Goal: Communication & Community: Share content

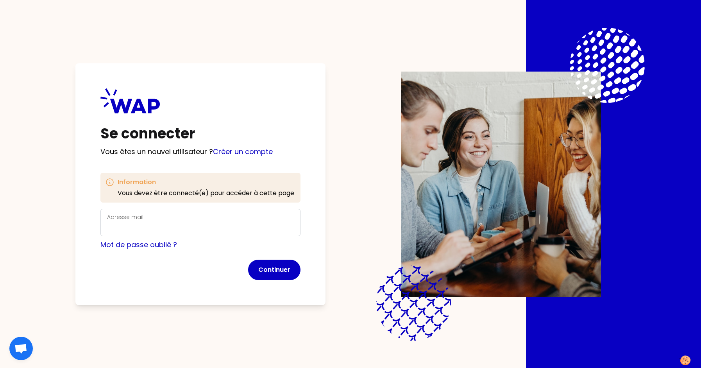
click at [152, 218] on div "Adresse mail" at bounding box center [200, 222] width 187 height 20
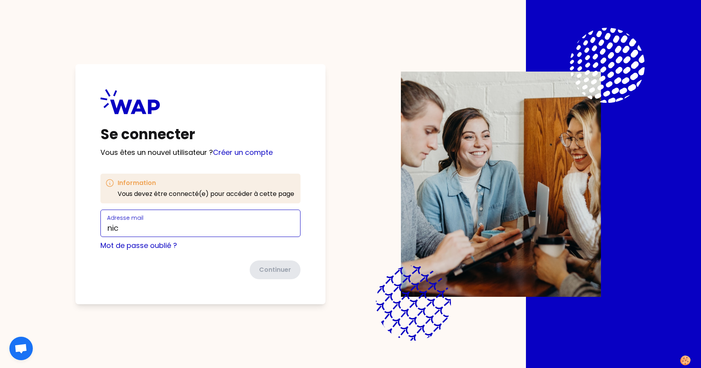
type input "[PERSON_NAME][EMAIL_ADDRESS][PERSON_NAME][DOMAIN_NAME]"
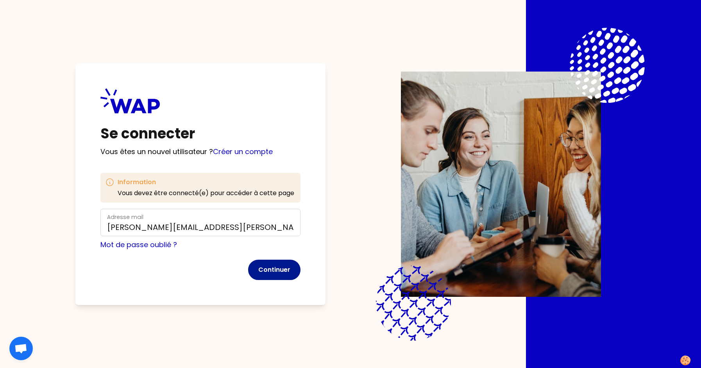
click at [271, 265] on button "Continuer" at bounding box center [274, 269] width 52 height 20
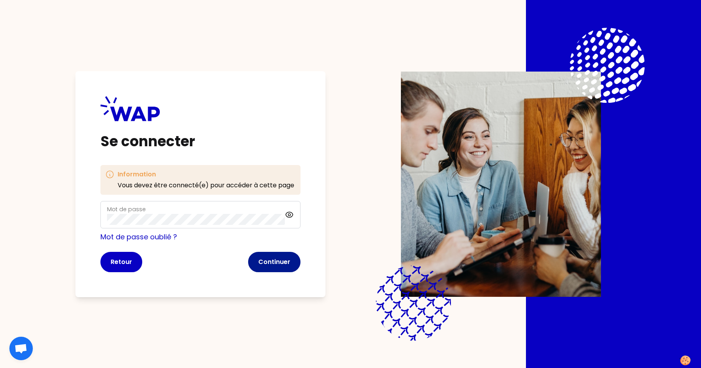
click at [261, 265] on button "Continuer" at bounding box center [274, 262] width 52 height 20
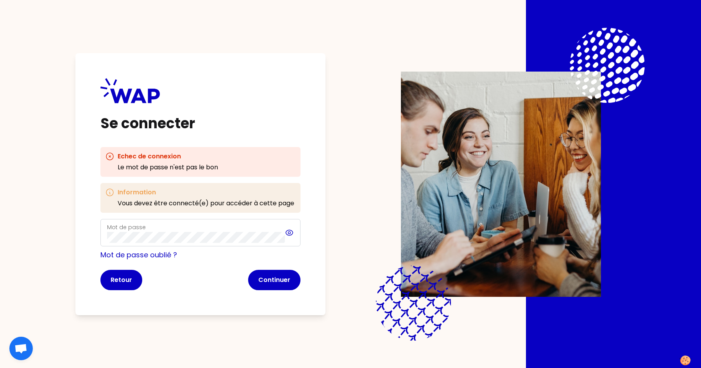
click at [288, 229] on icon at bounding box center [289, 232] width 9 height 9
click at [288, 232] on icon at bounding box center [289, 232] width 9 height 9
click at [149, 243] on div "Mot de passe" at bounding box center [200, 232] width 200 height 27
click at [288, 234] on icon at bounding box center [289, 232] width 9 height 9
click at [265, 277] on button "Continuer" at bounding box center [274, 280] width 52 height 20
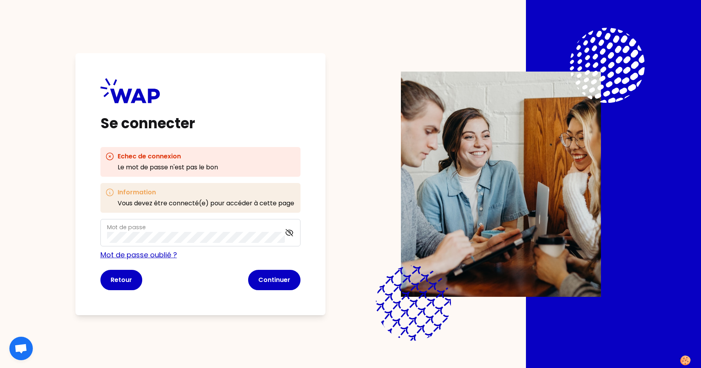
click at [134, 257] on link "Mot de passe oublié ?" at bounding box center [138, 255] width 77 height 10
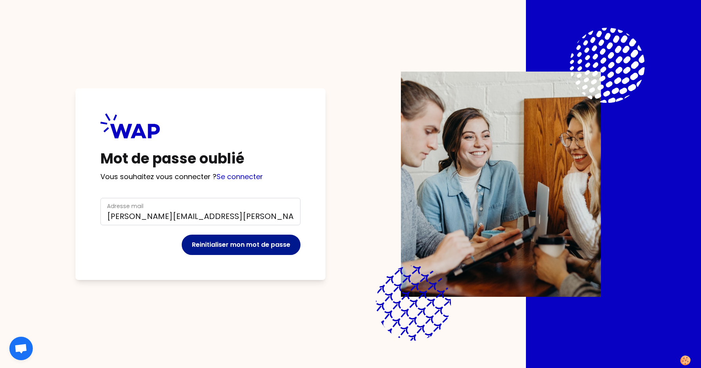
click at [236, 242] on button "Reinitialiser mon mot de passe" at bounding box center [241, 244] width 119 height 20
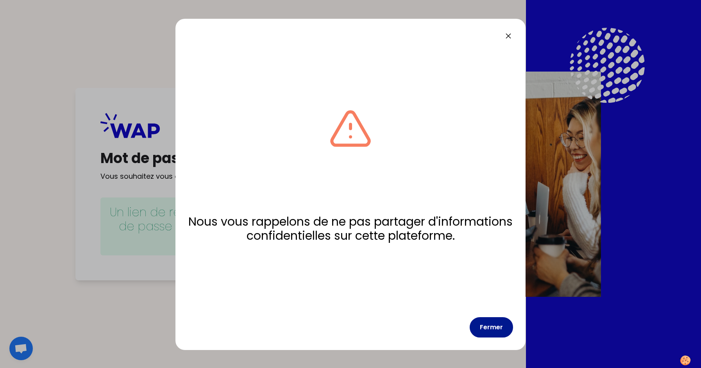
click at [497, 329] on button "Fermer" at bounding box center [491, 327] width 43 height 20
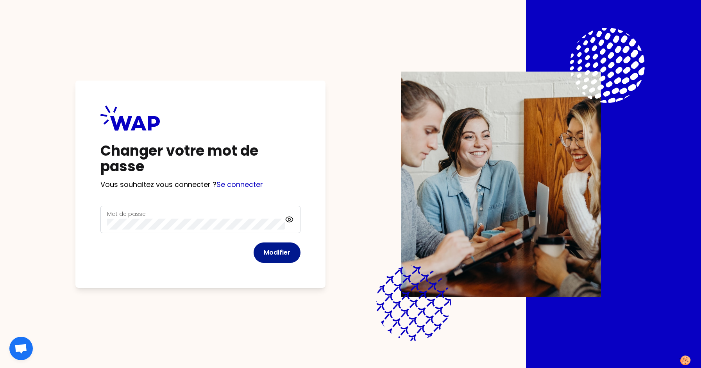
click at [280, 254] on button "Modifier" at bounding box center [277, 252] width 47 height 20
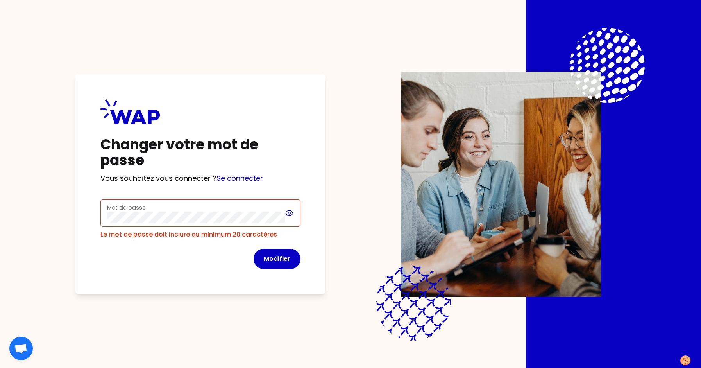
click at [290, 216] on icon at bounding box center [289, 212] width 9 height 9
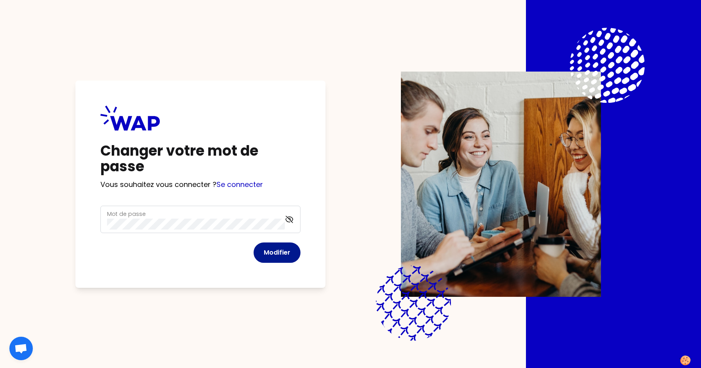
click at [272, 254] on button "Modifier" at bounding box center [277, 252] width 47 height 20
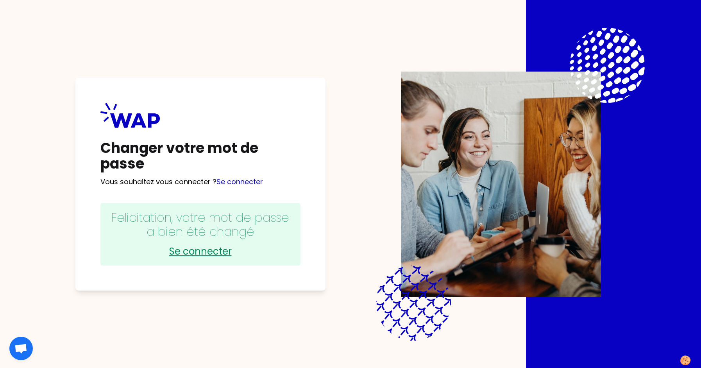
click at [193, 253] on link "Se connecter" at bounding box center [200, 251] width 184 height 13
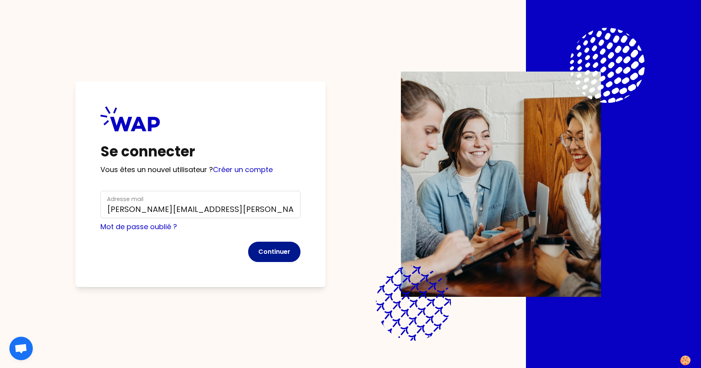
click at [276, 254] on button "Continuer" at bounding box center [274, 252] width 52 height 20
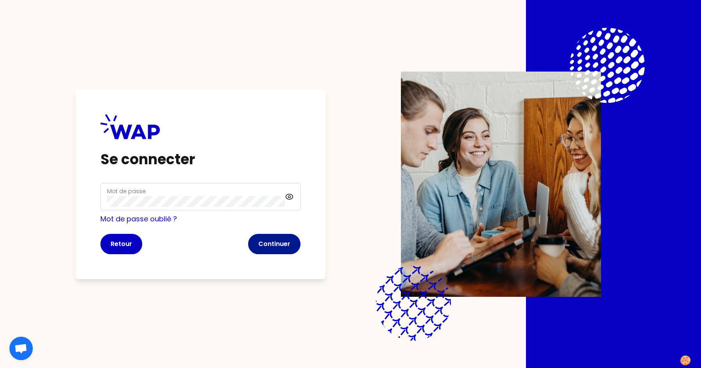
click at [274, 244] on button "Continuer" at bounding box center [274, 244] width 52 height 20
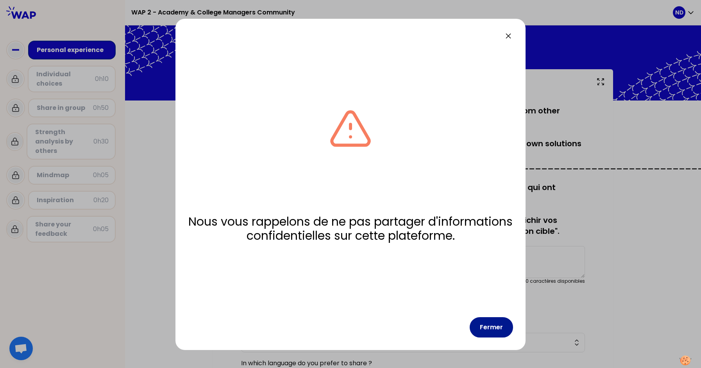
click at [495, 325] on button "Fermer" at bounding box center [491, 327] width 43 height 20
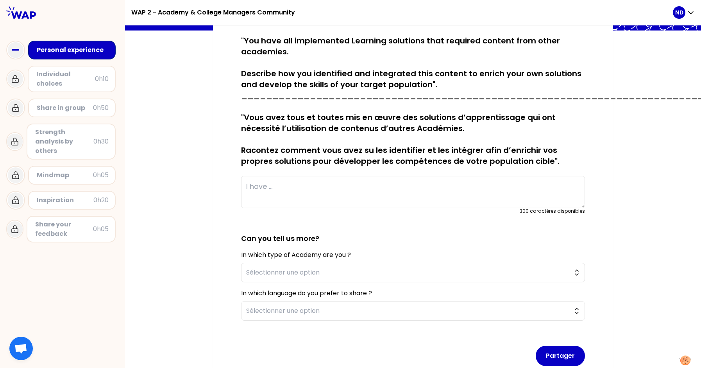
scroll to position [121, 0]
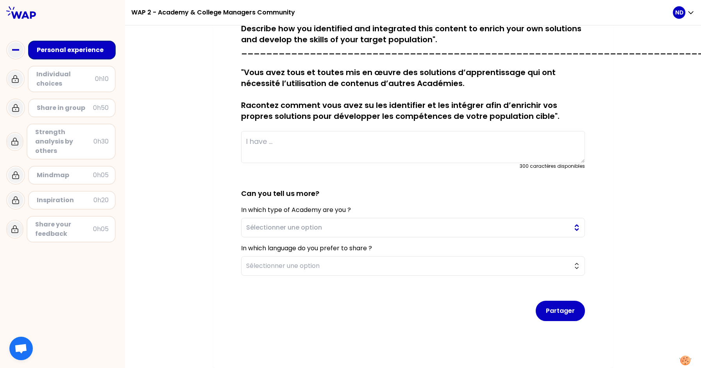
click at [307, 223] on span "Sélectionner une option" at bounding box center [407, 227] width 323 height 9
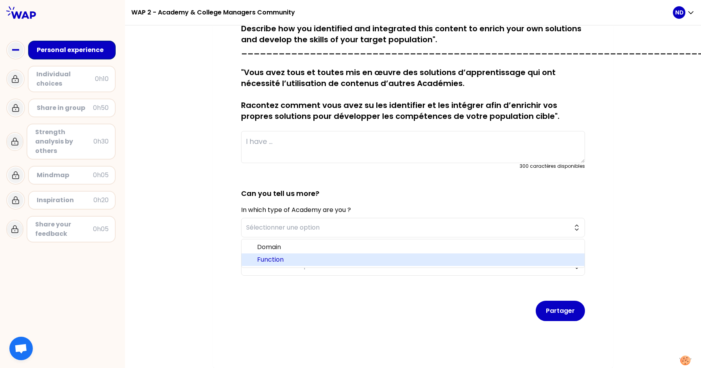
click at [264, 255] on span "Function" at bounding box center [417, 259] width 321 height 9
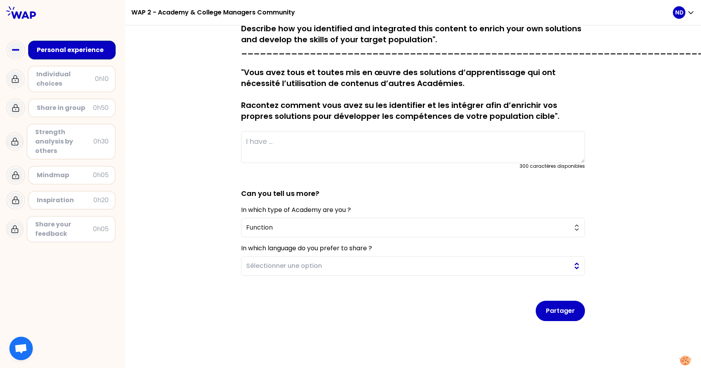
click at [279, 261] on span "Sélectionner une option" at bounding box center [407, 265] width 323 height 9
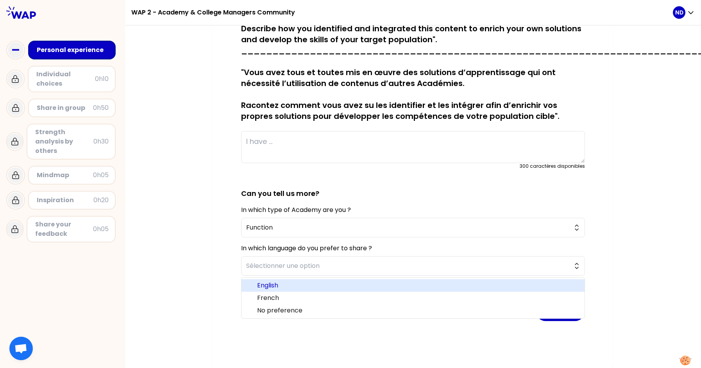
click at [272, 282] on span "English" at bounding box center [417, 285] width 321 height 9
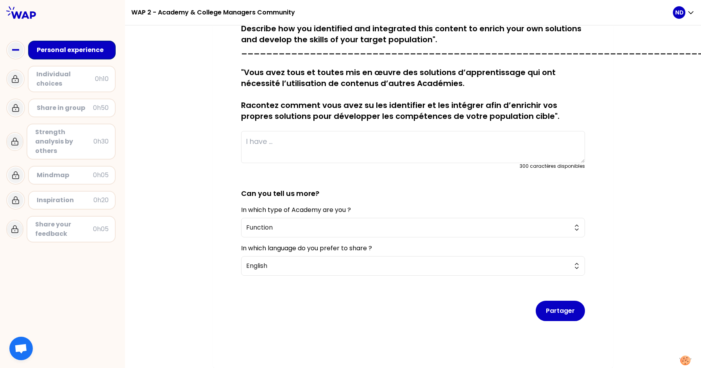
scroll to position [82, 0]
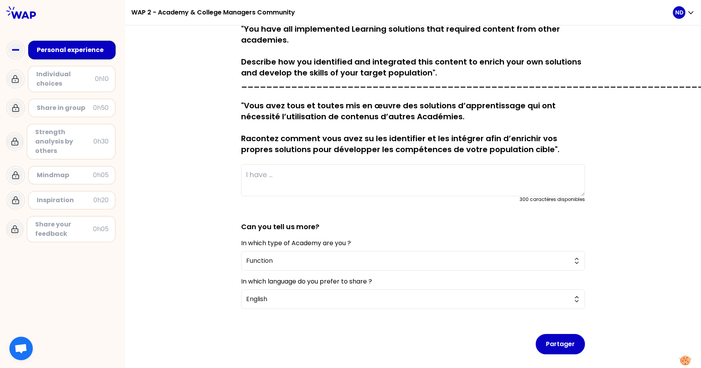
click at [294, 177] on textarea at bounding box center [413, 180] width 344 height 32
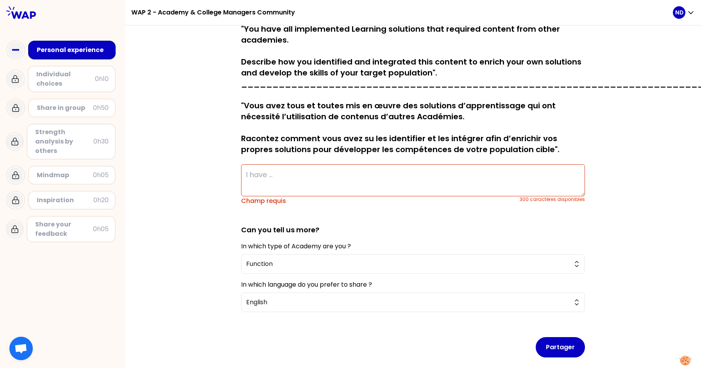
scroll to position [43, 0]
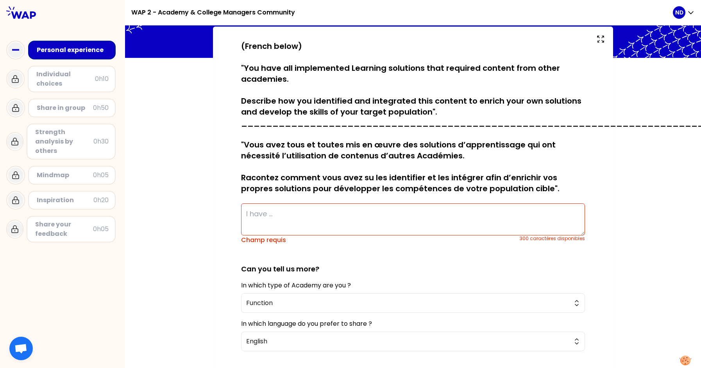
click at [259, 213] on textarea at bounding box center [413, 219] width 344 height 32
drag, startPoint x: 256, startPoint y: 215, endPoint x: 236, endPoint y: 214, distance: 20.7
click at [236, 214] on div "sauvegardé (French below) "You have all implemented Learning solutions that req…" at bounding box center [413, 234] width 369 height 387
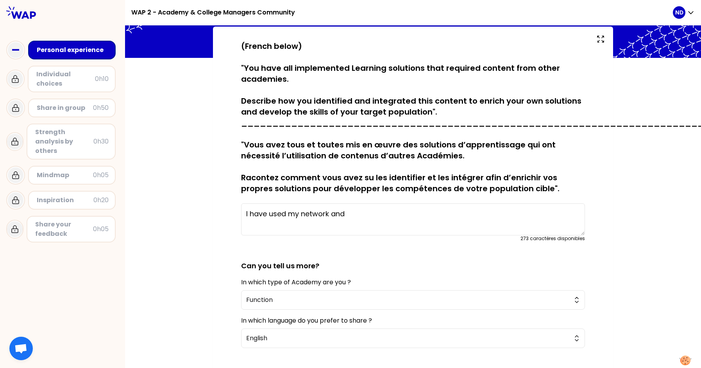
drag, startPoint x: 352, startPoint y: 220, endPoint x: 221, endPoint y: 213, distance: 131.1
click at [221, 213] on div "sauvegardé (French below) "You have all implemented Learning solutions that req…" at bounding box center [413, 233] width 400 height 413
click at [356, 213] on textarea "I have used my network and" at bounding box center [413, 219] width 344 height 32
drag, startPoint x: 564, startPoint y: 212, endPoint x: 172, endPoint y: 213, distance: 392.0
click at [172, 213] on div "sauvegardé (French below) "You have all implemented Learning solutions that req…" at bounding box center [413, 233] width 576 height 413
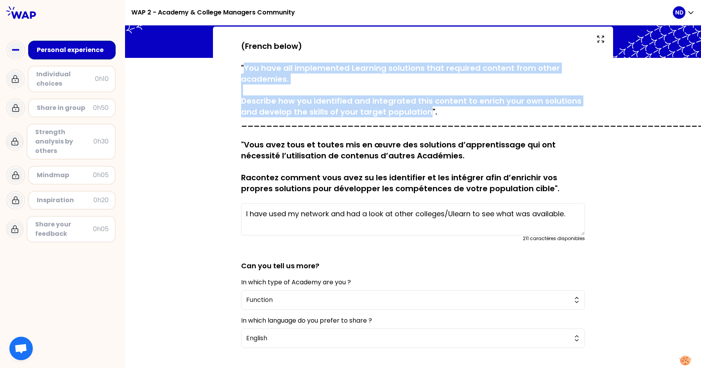
drag, startPoint x: 426, startPoint y: 109, endPoint x: 243, endPoint y: 63, distance: 188.5
click at [243, 63] on p "(French below) "You have all implemented Learning solutions that required conte…" at bounding box center [413, 117] width 344 height 153
copy p "You have all implemented Learning solutions that required content from other ac…"
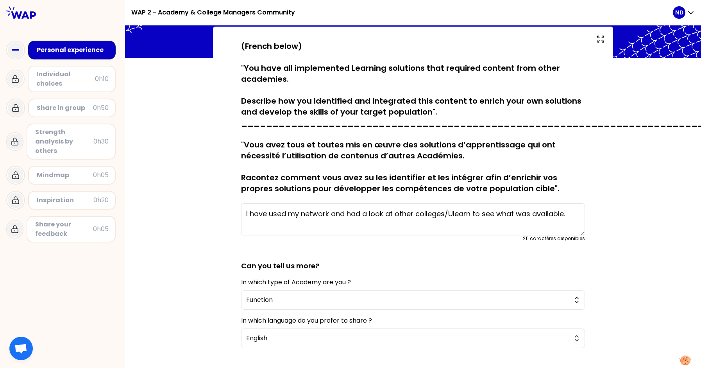
click at [265, 217] on textarea "I have used my network and had a look at other colleges/Ulearn to see what was …" at bounding box center [413, 219] width 344 height 32
click at [329, 214] on textarea "I have used my network and had a look at other colleges/Ulearn to see what was …" at bounding box center [413, 219] width 344 height 32
click at [567, 212] on textarea "I have used my network and had a look at other colleges/Ulearn to see what was …" at bounding box center [413, 219] width 344 height 32
drag, startPoint x: 353, startPoint y: 228, endPoint x: 212, endPoint y: 215, distance: 141.7
click at [213, 215] on div "sauvegardé (French below) "You have all implemented Learning solutions that req…" at bounding box center [413, 233] width 400 height 413
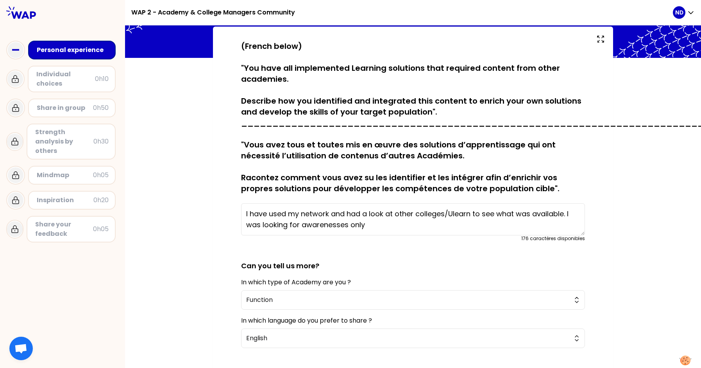
type textarea "I have used my network and had a look at other colleges/Ulearn to see what was …"
click at [374, 224] on textarea "I have used my network and had a look at other colleges/Ulearn to see what was …" at bounding box center [413, 219] width 344 height 32
click at [365, 225] on textarea "I have used my network and had a look at other colleges/Ulearn to see what was …" at bounding box center [413, 219] width 344 height 32
click at [333, 214] on textarea "I have used my network and had a look at other colleges/Ulearn to see what was …" at bounding box center [413, 219] width 344 height 32
drag, startPoint x: 302, startPoint y: 216, endPoint x: 243, endPoint y: 210, distance: 60.1
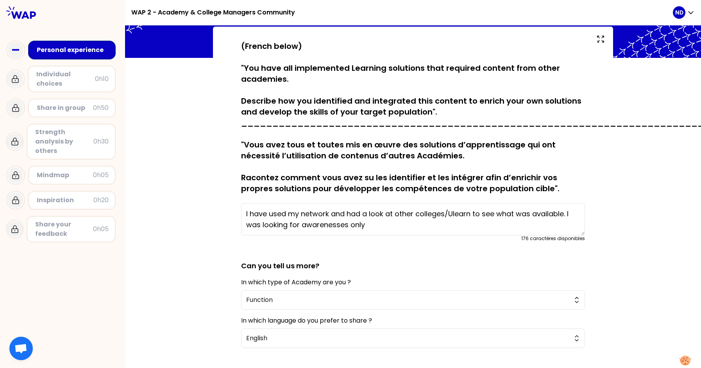
click at [243, 210] on textarea "I have used my network and had a look at other colleges/Ulearn to see what was …" at bounding box center [413, 219] width 344 height 32
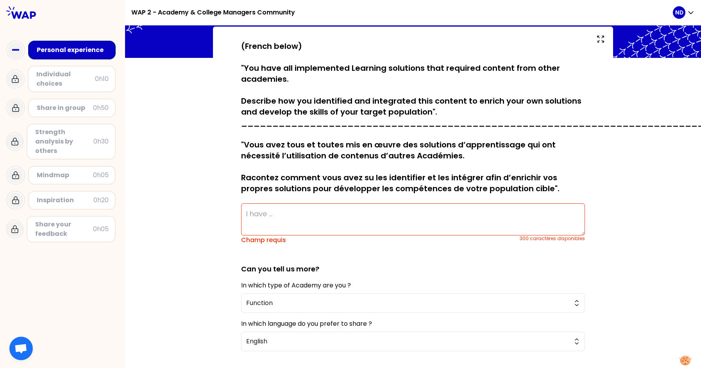
paste textarea "I leveraged my professional network and explored resources from other colleges …"
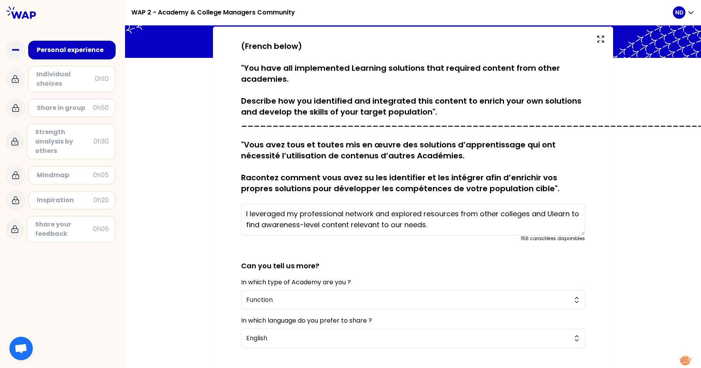
drag, startPoint x: 284, startPoint y: 213, endPoint x: 250, endPoint y: 217, distance: 33.5
click at [250, 217] on textarea "I leveraged my professional network and explored resources from other colleges …" at bounding box center [413, 219] width 344 height 32
click at [421, 224] on textarea "I used my professional network and explored resources from other colleges and U…" at bounding box center [413, 219] width 344 height 32
drag, startPoint x: 406, startPoint y: 224, endPoint x: 374, endPoint y: 221, distance: 31.7
click at [374, 221] on textarea "I used my professional network and explored resources from other colleges and U…" at bounding box center [413, 219] width 344 height 32
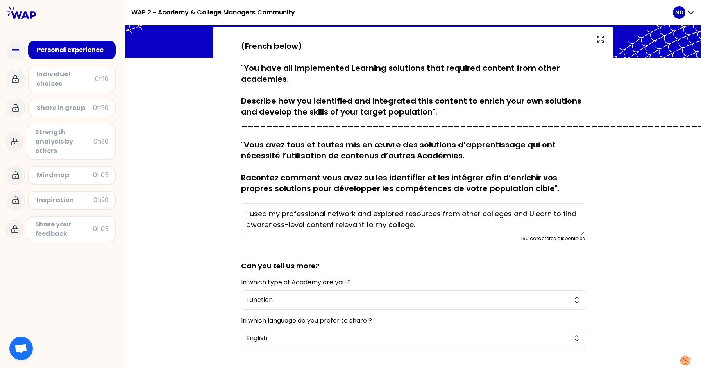
drag, startPoint x: 321, startPoint y: 215, endPoint x: 248, endPoint y: 215, distance: 72.7
click at [248, 215] on textarea "I used my professional network and explored resources from other colleges and U…" at bounding box center [413, 219] width 344 height 32
click at [302, 212] on textarea "I used my professional network and explored resources from other colleges and U…" at bounding box center [413, 219] width 344 height 32
drag, startPoint x: 322, startPoint y: 214, endPoint x: 249, endPoint y: 213, distance: 73.5
click at [249, 213] on textarea "I used my professional network and explored resources from other colleges and U…" at bounding box center [413, 219] width 344 height 32
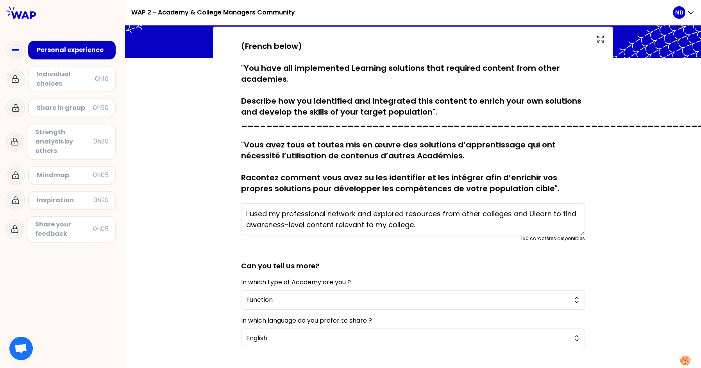
drag, startPoint x: 369, startPoint y: 212, endPoint x: 247, endPoint y: 218, distance: 122.1
click at [247, 218] on textarea "I used my professional network and explored resources from other colleges and U…" at bounding box center [413, 219] width 344 height 32
click at [337, 224] on textarea "I mainly explored resources from other colleges and Ulearn to find awareness-le…" at bounding box center [413, 219] width 344 height 32
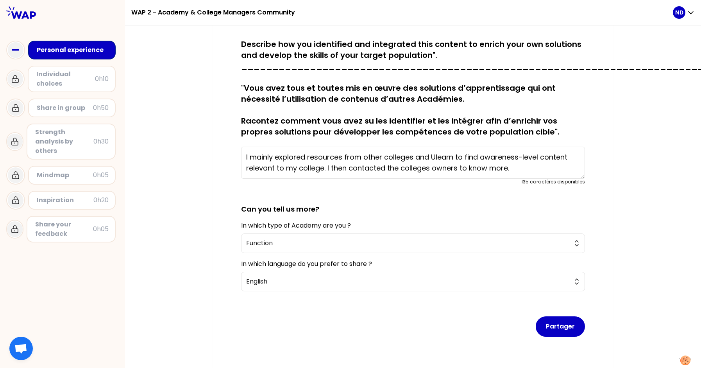
scroll to position [121, 0]
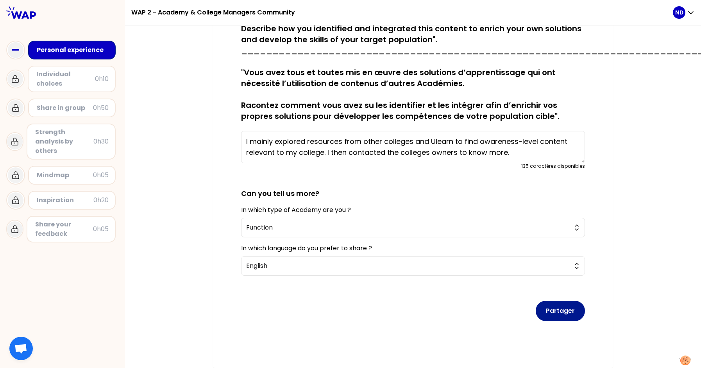
type textarea "I mainly explored resources from other colleges and Ulearn to find awareness-le…"
click at [555, 306] on button "Partager" at bounding box center [560, 311] width 49 height 20
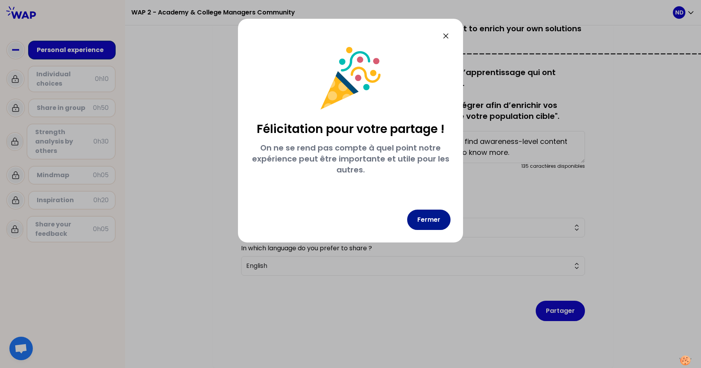
click at [433, 219] on button "Fermer" at bounding box center [428, 219] width 43 height 20
